Goal: Obtain resource: Download file/media

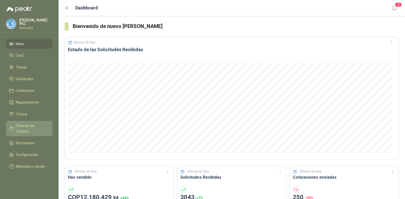
click at [38, 123] on span "Órdenes de Compra" at bounding box center [32, 128] width 32 height 11
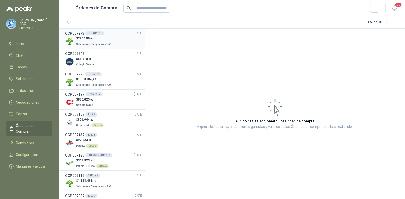
click at [96, 41] on p "Salamanca Oleaginosas SAS" at bounding box center [94, 44] width 37 height 6
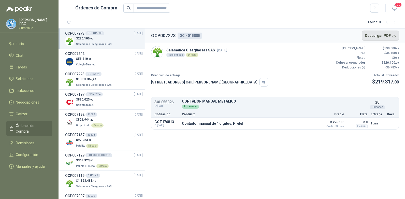
click at [377, 32] on button "Descargar PDF" at bounding box center [380, 36] width 37 height 10
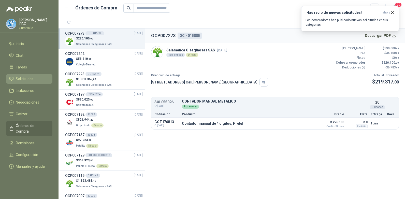
click at [32, 79] on span "Solicitudes" at bounding box center [25, 79] width 18 height 6
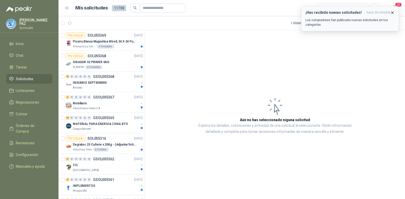
click at [392, 13] on icon "button" at bounding box center [392, 12] width 4 height 4
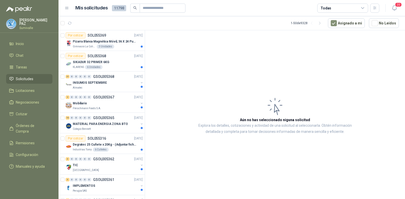
click at [357, 6] on div "¡Has recibido nuevas solicitudes! hace 26 minutos Los compradores han publicado…" at bounding box center [350, 6] width 98 height 0
